Goal: Download file/media

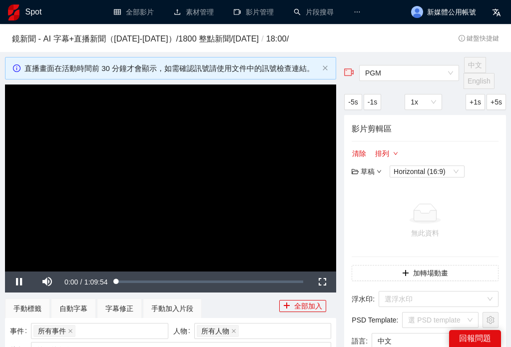
scroll to position [363, 0]
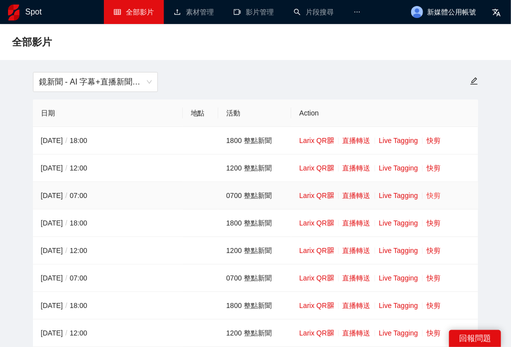
click at [428, 199] on link "快剪" at bounding box center [434, 195] width 14 height 8
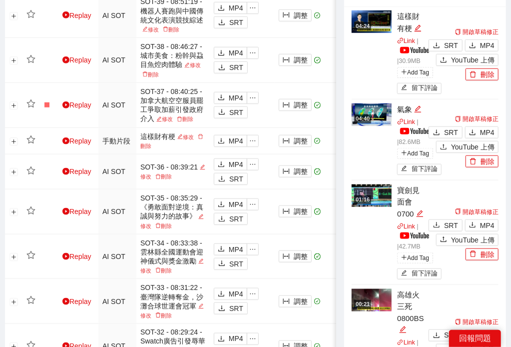
scroll to position [462, 0]
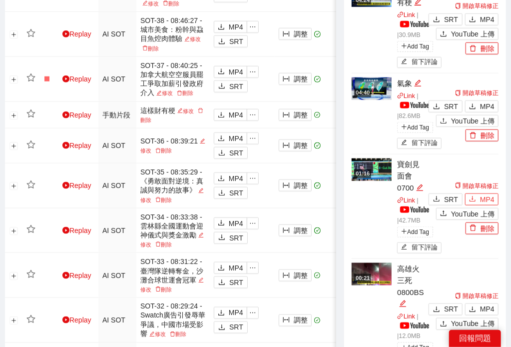
click at [490, 204] on span "MP4" at bounding box center [487, 199] width 14 height 11
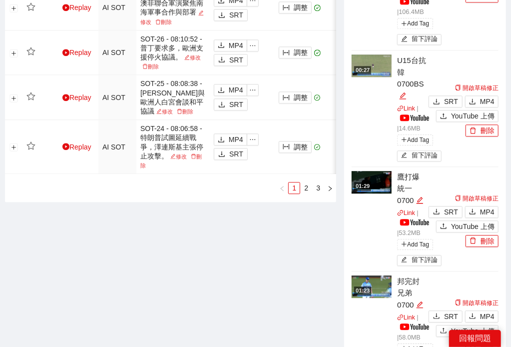
scroll to position [1065, 0]
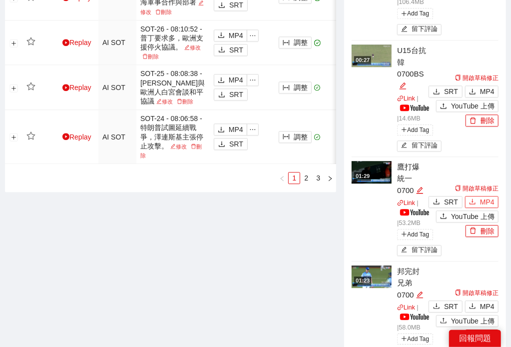
click at [483, 196] on span "MP4" at bounding box center [487, 201] width 14 height 11
click at [493, 301] on span "MP4" at bounding box center [487, 306] width 14 height 11
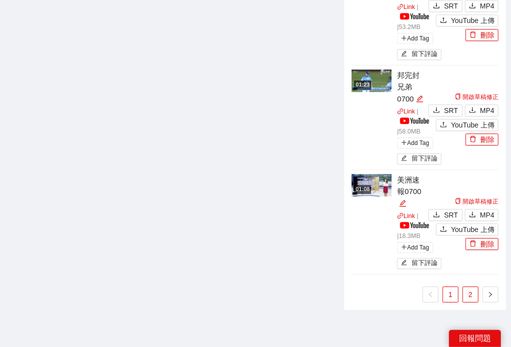
click at [472, 287] on link "2" at bounding box center [470, 294] width 15 height 15
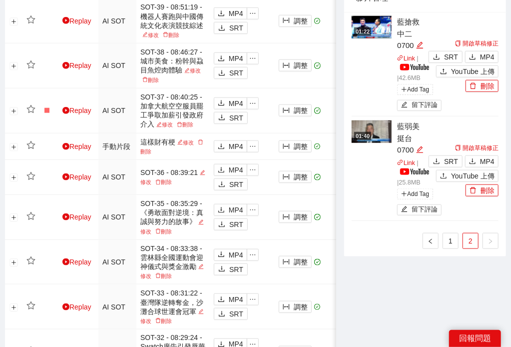
scroll to position [338, 0]
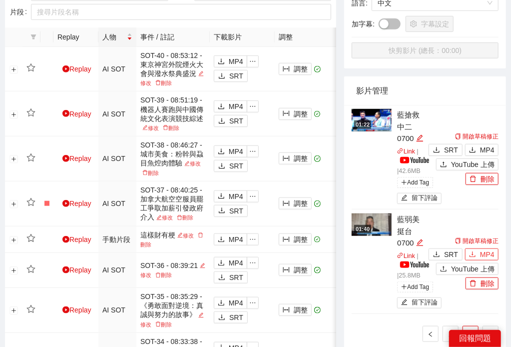
click at [483, 252] on span "MP4" at bounding box center [487, 254] width 14 height 11
click at [481, 148] on span "MP4" at bounding box center [487, 149] width 14 height 11
